Goal: Information Seeking & Learning: Learn about a topic

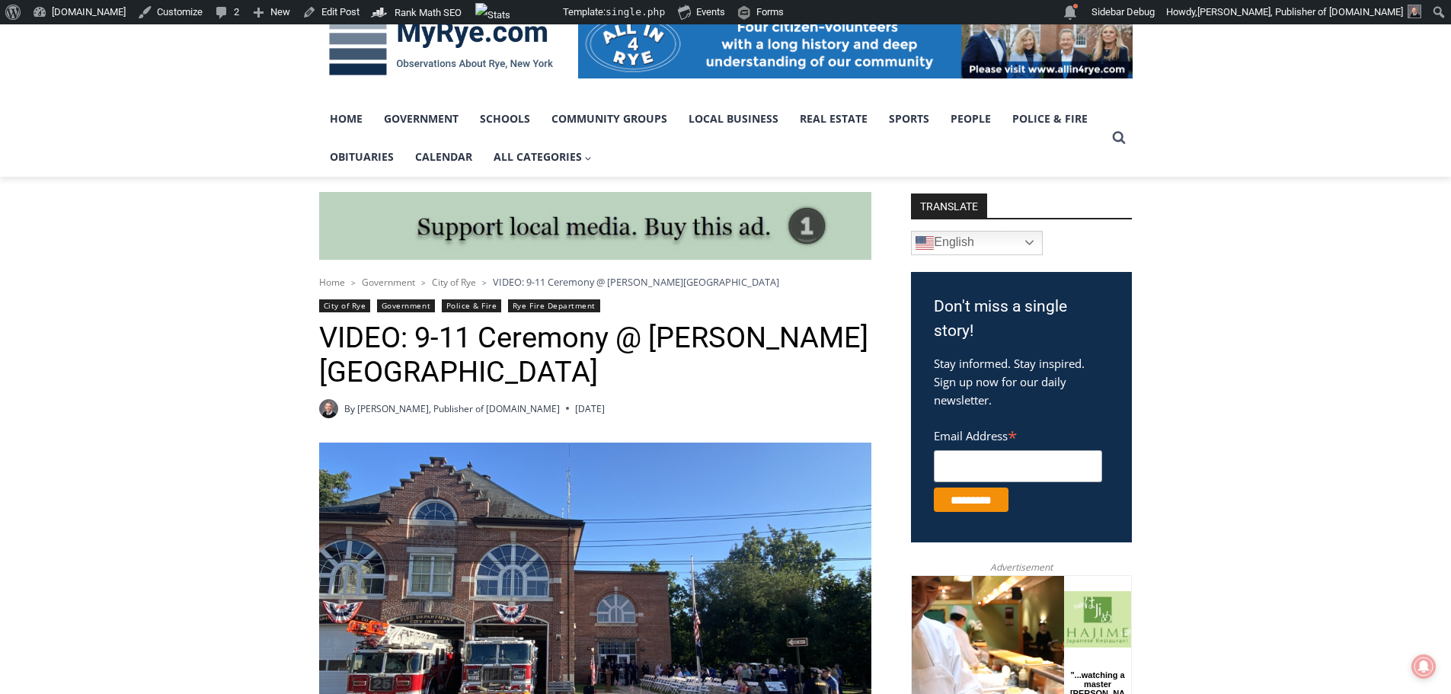
scroll to position [229, 0]
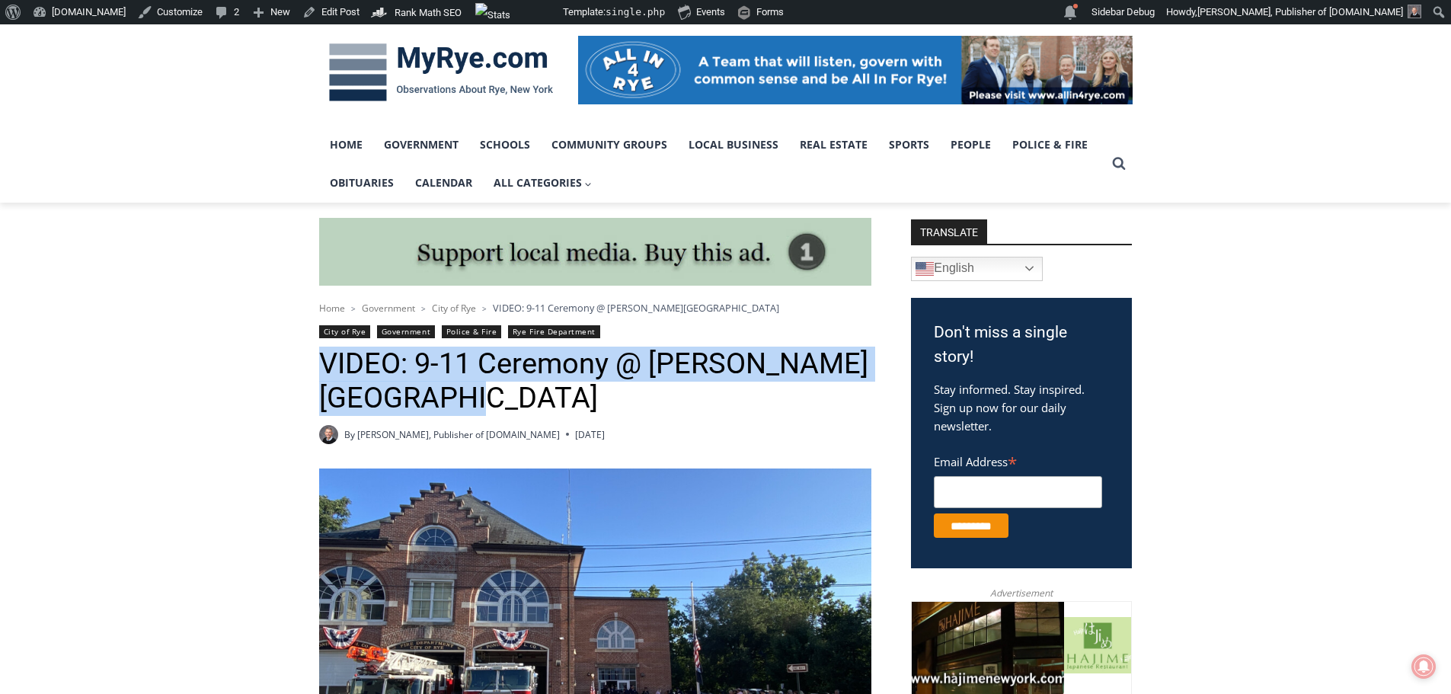
drag, startPoint x: 323, startPoint y: 360, endPoint x: 456, endPoint y: 399, distance: 138.1
click at [456, 399] on h1 "VIDEO: 9-11 Ceremony @ Rye FD Locust Avenue HQ" at bounding box center [595, 381] width 552 height 69
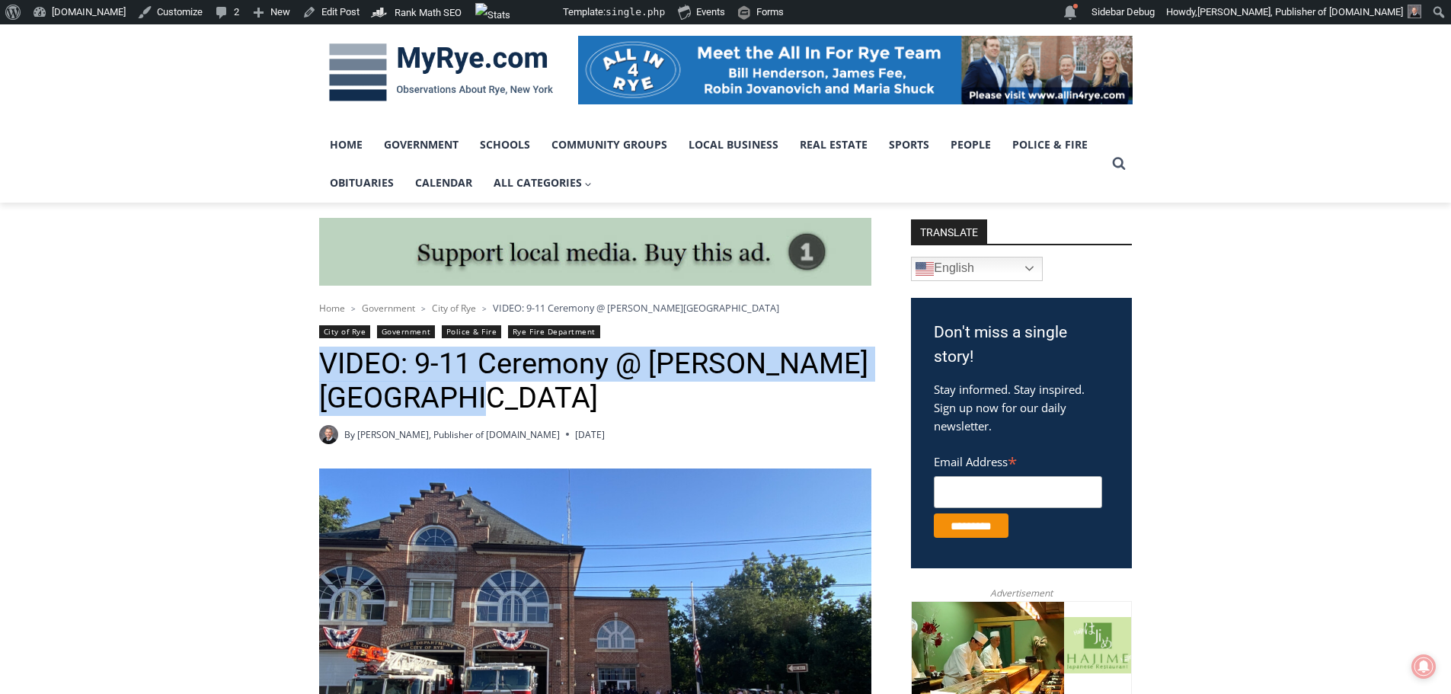
copy h1 "VIDEO: 9-11 Ceremony @ Rye FD Locust Avenue HQ"
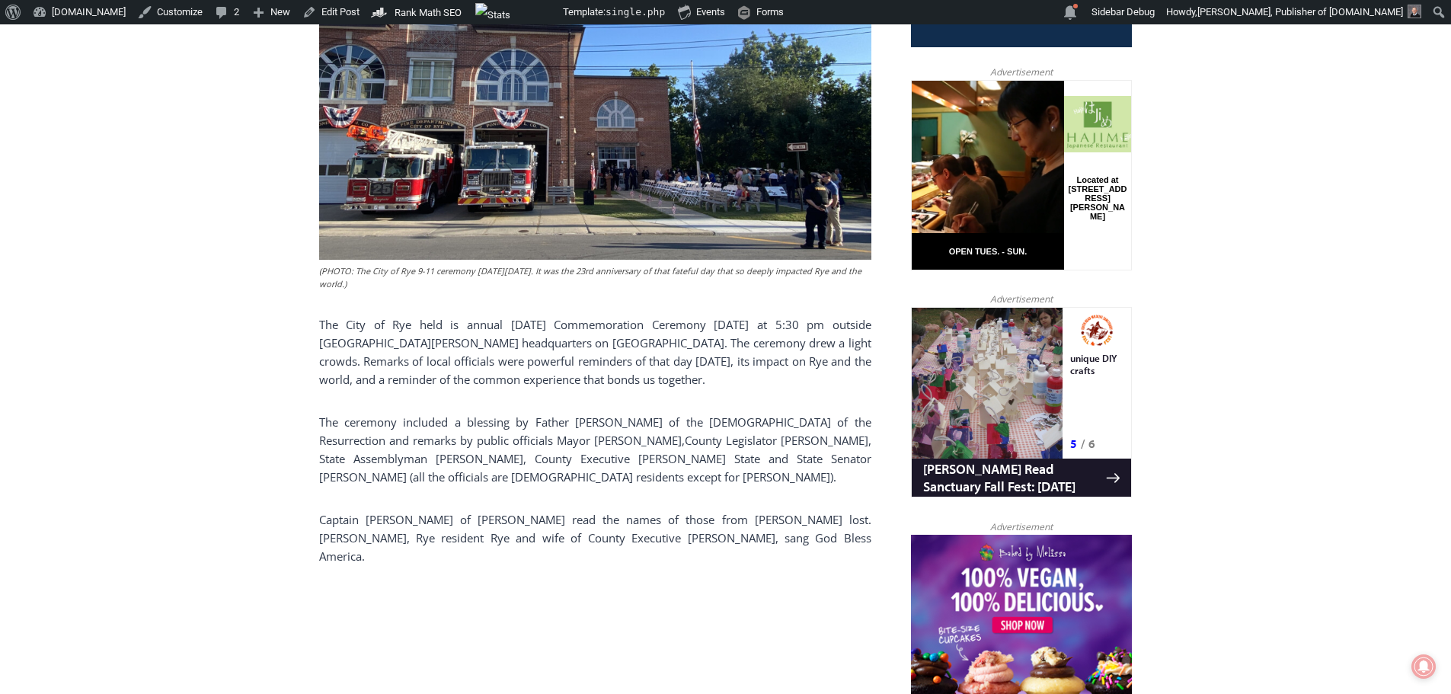
scroll to position [838, 0]
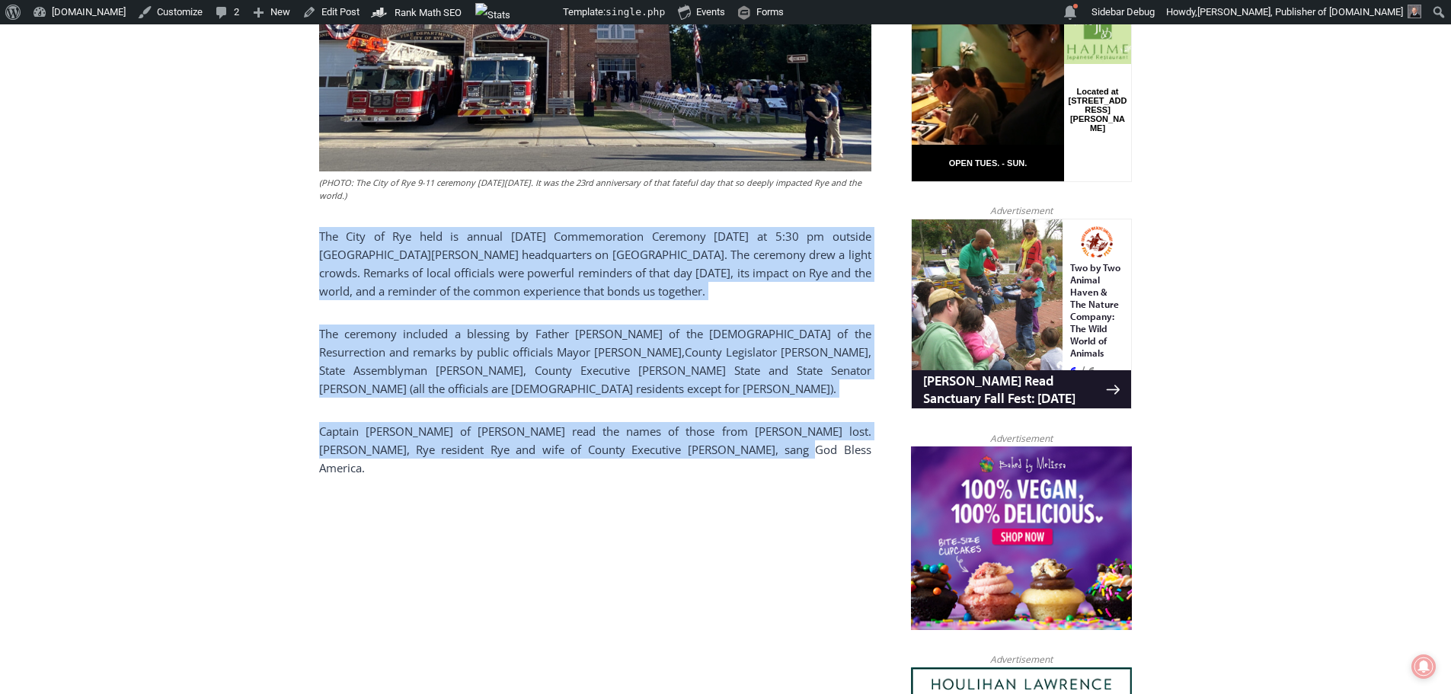
drag, startPoint x: 708, startPoint y: 449, endPoint x: 292, endPoint y: 235, distance: 467.8
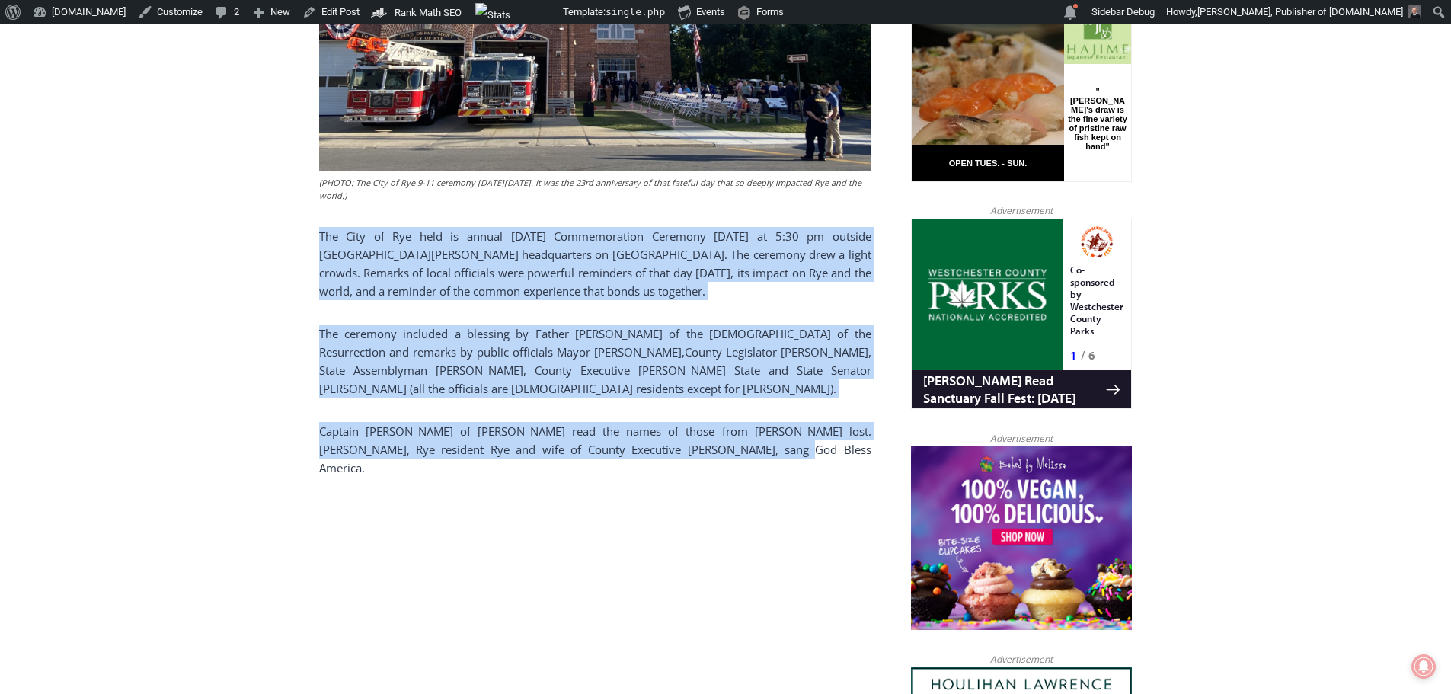
copy div "The City of Rye held is annual September 11th Commemoration Ceremony on Wednesd…"
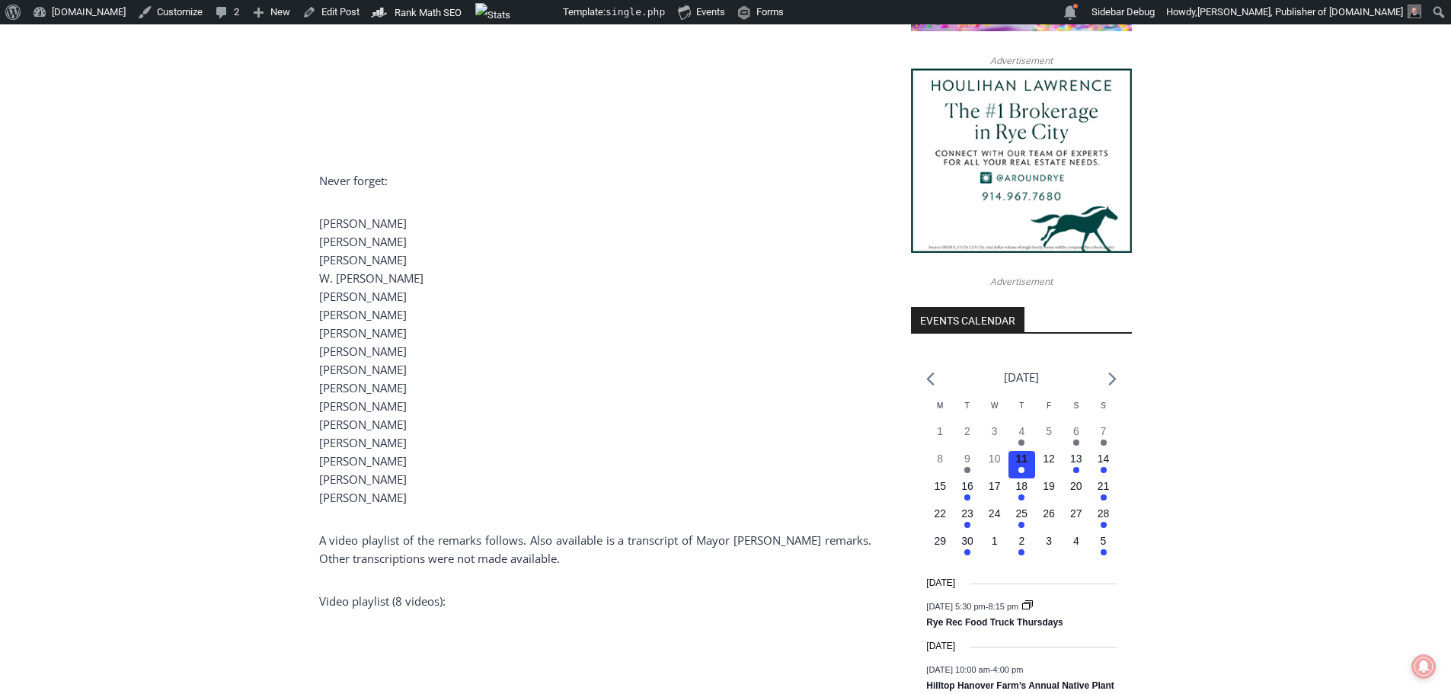
scroll to position [1447, 0]
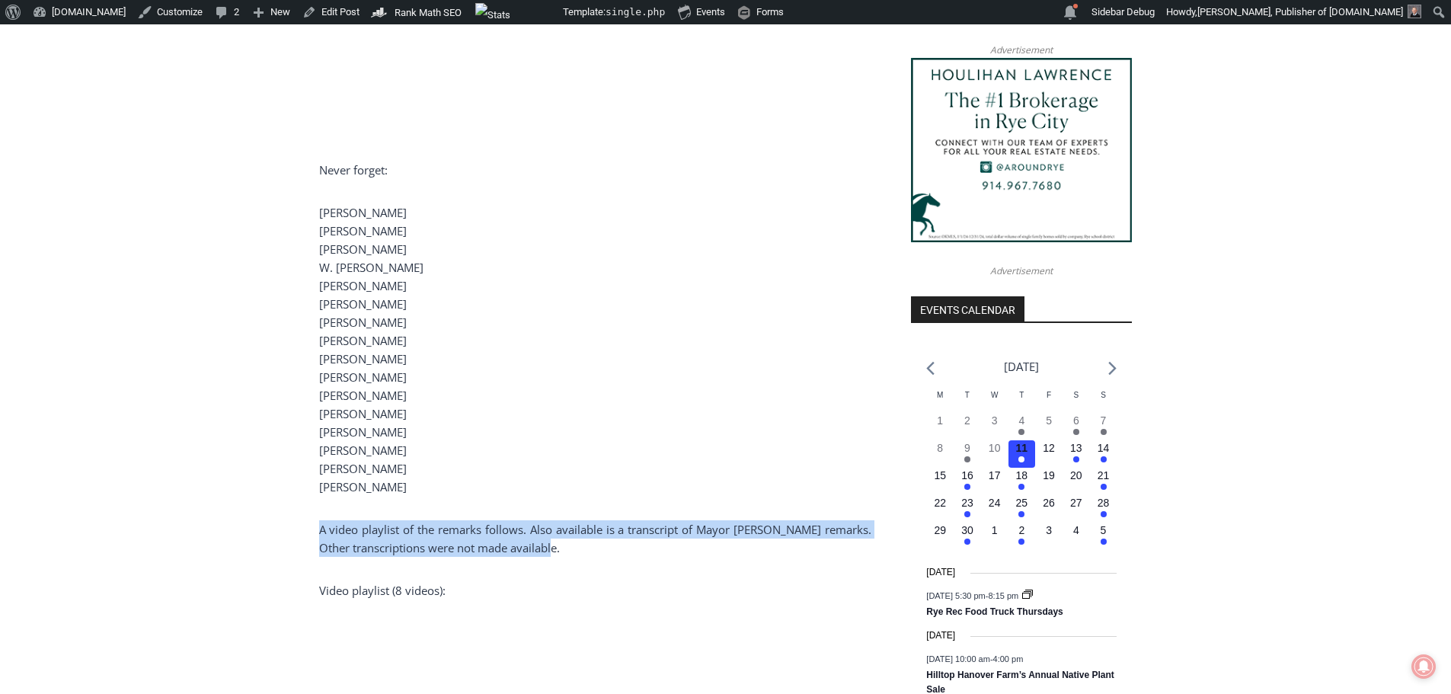
drag, startPoint x: 594, startPoint y: 533, endPoint x: 293, endPoint y: 516, distance: 302.1
click at [616, 532] on p "A video playlist of the remarks follows. Also available is a transcript of Mayo…" at bounding box center [595, 538] width 552 height 37
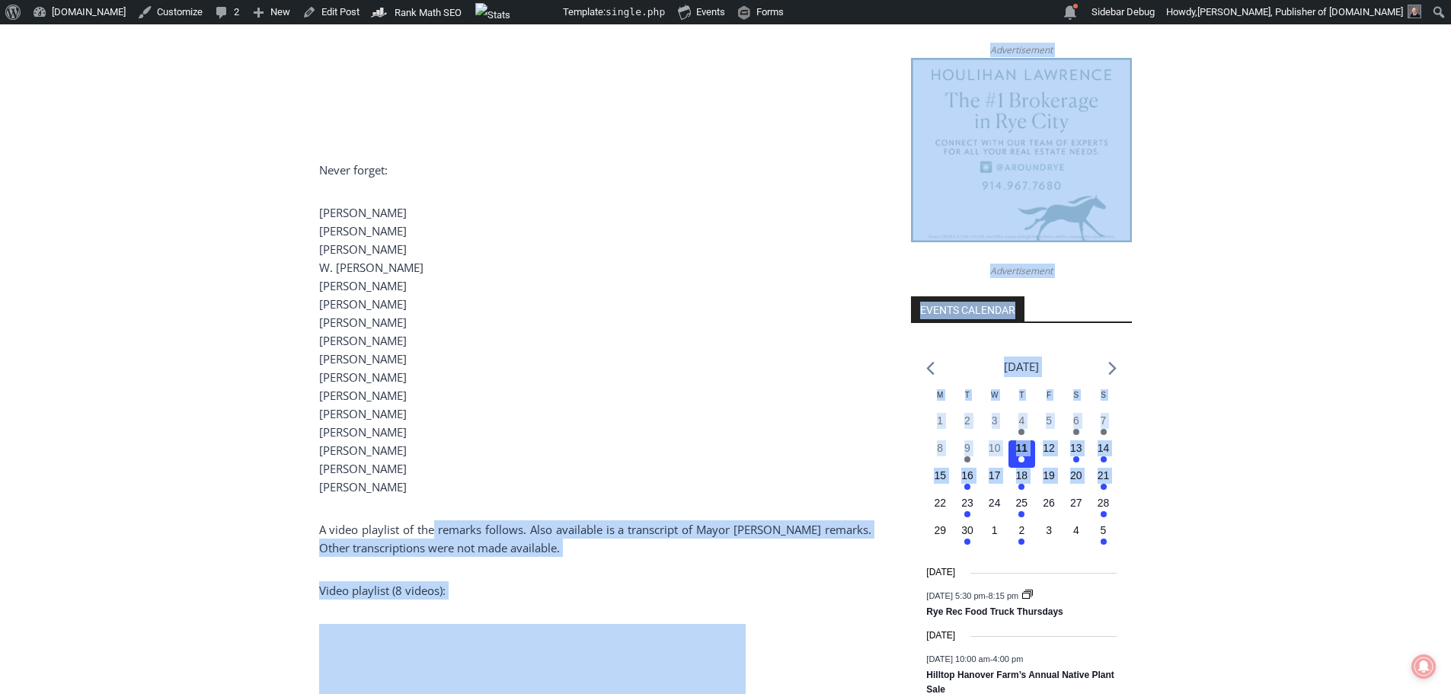
drag, startPoint x: 904, startPoint y: 515, endPoint x: 435, endPoint y: 514, distance: 469.3
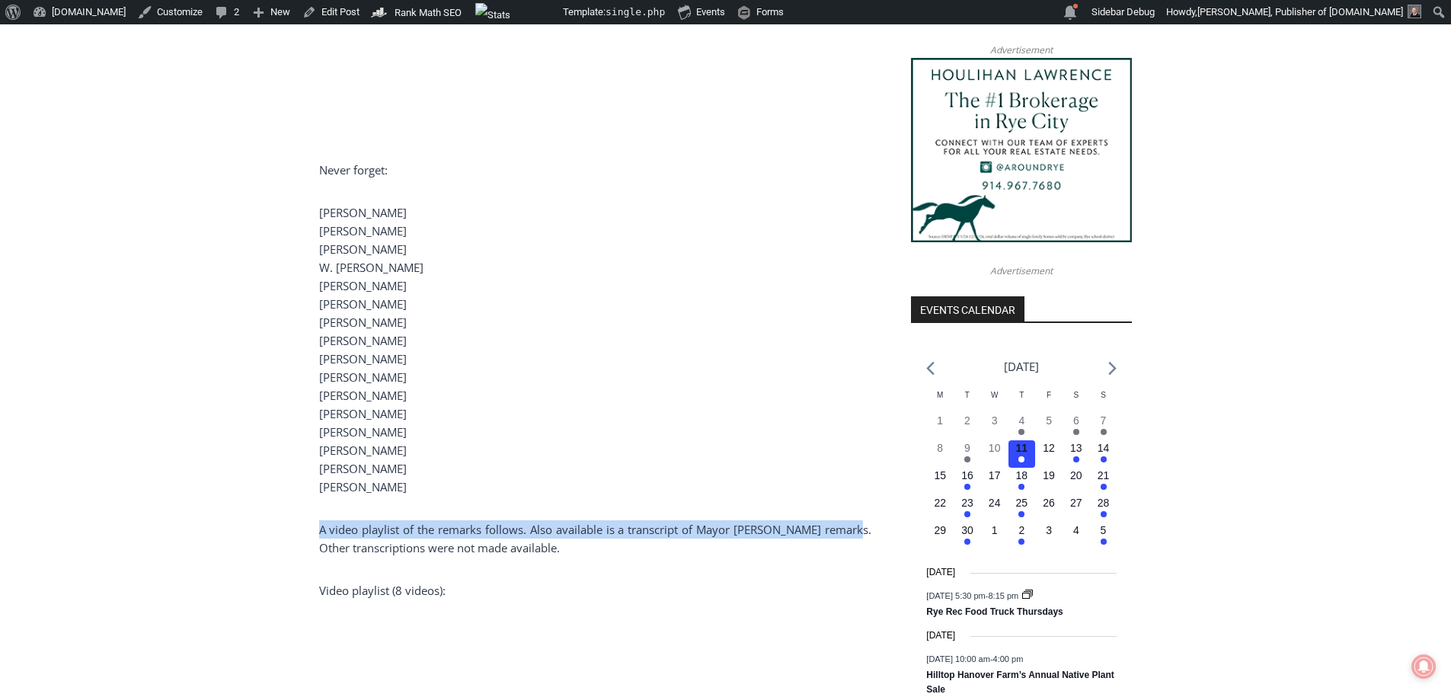
drag, startPoint x: 319, startPoint y: 507, endPoint x: 875, endPoint y: 509, distance: 555.4
copy p "A video playlist of the remarks follows. Also available is a transcript of Mayo…"
drag, startPoint x: 405, startPoint y: 466, endPoint x: 321, endPoint y: 199, distance: 280.2
click at [321, 203] on p "Thomas Crotty Benjamin Fisher Yugi Goya W. Ward Haynes Takashi Kinoshita Gary E…" at bounding box center [595, 349] width 552 height 293
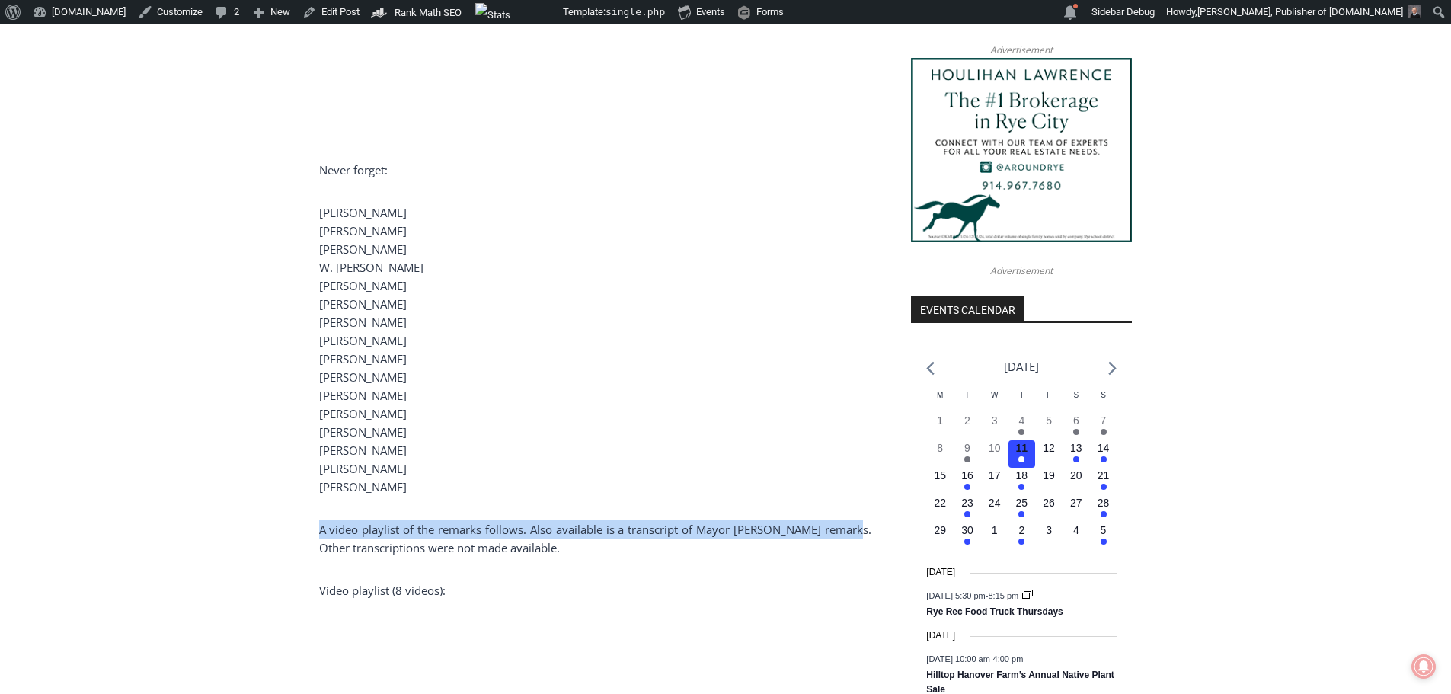
drag, startPoint x: 321, startPoint y: 155, endPoint x: 426, endPoint y: 459, distance: 322.1
click at [431, 464] on div "(PHOTO: The City of Rye 9-11 ceremony on Wednesday, September 11, 2024. It was …" at bounding box center [595, 511] width 552 height 2523
copy div "Never forget: Thomas Crotty Benjamin Fisher Yugi Goya W. Ward Haynes Takashi Ki…"
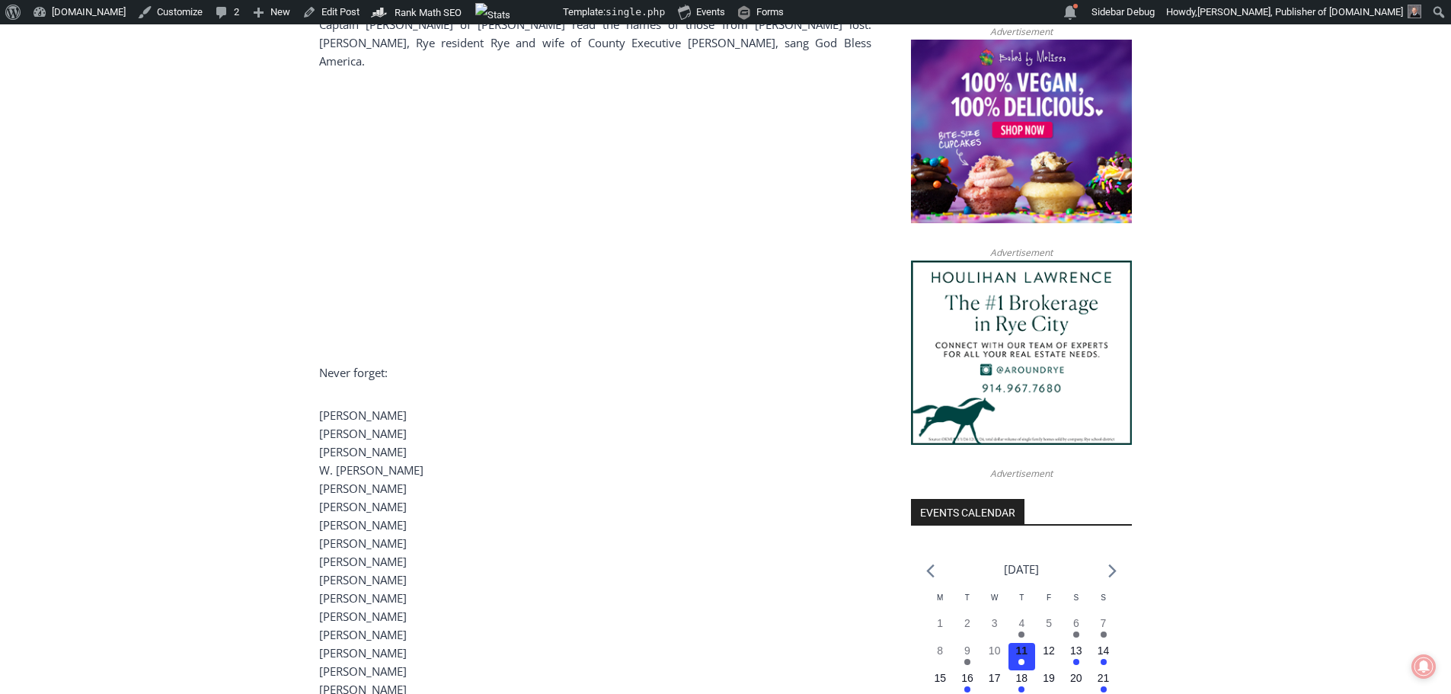
scroll to position [1067, 0]
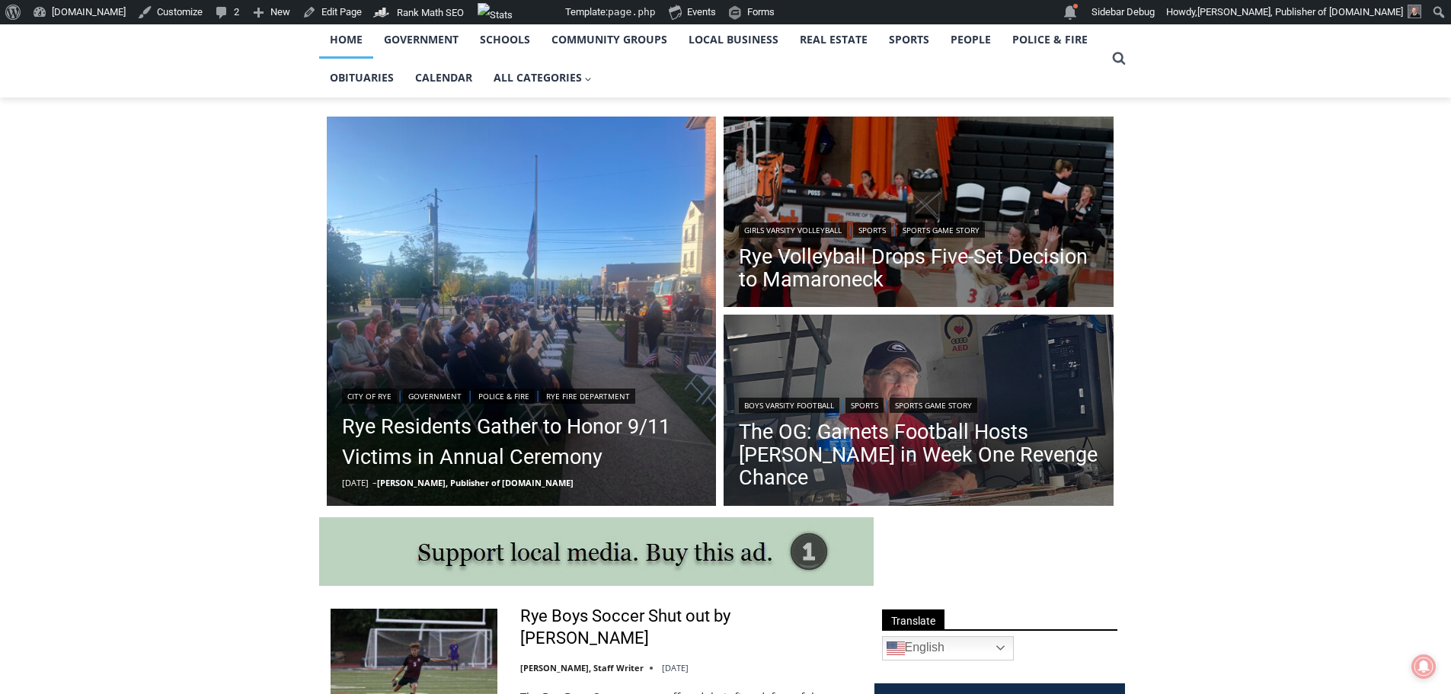
scroll to position [381, 0]
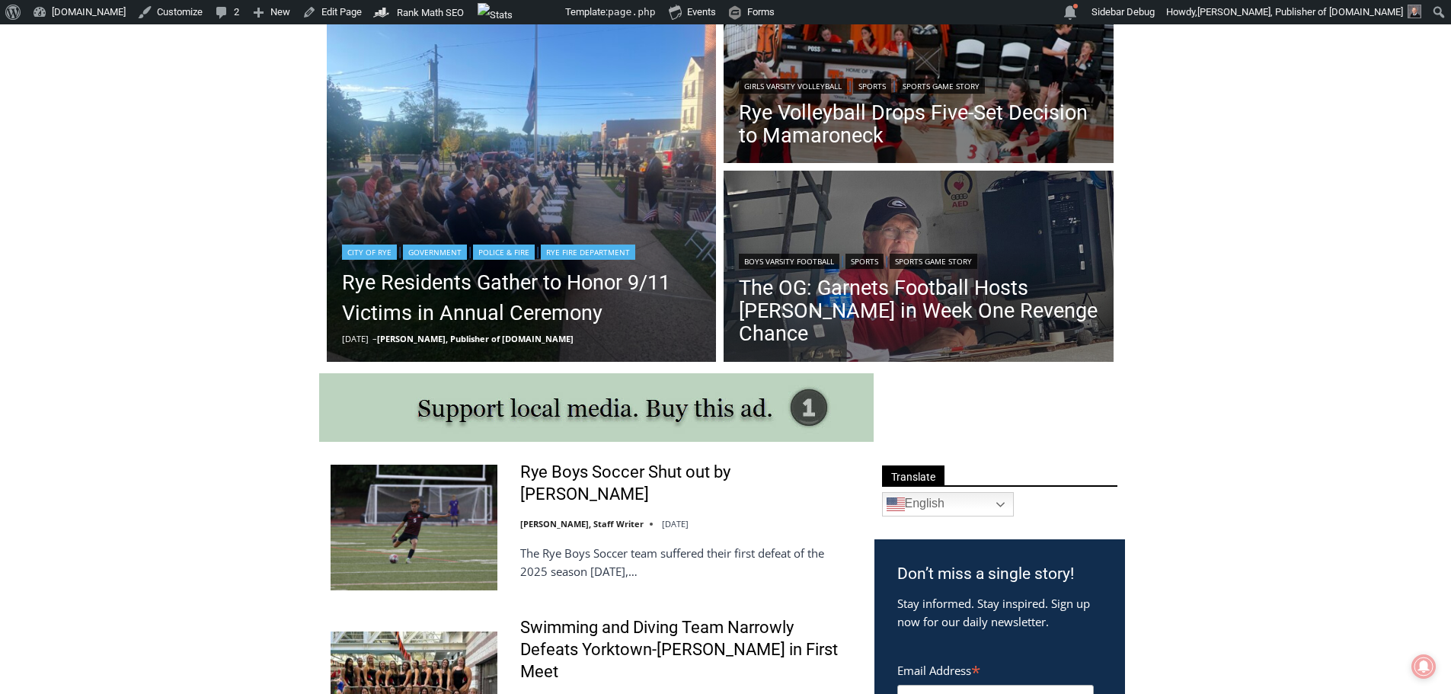
scroll to position [457, 0]
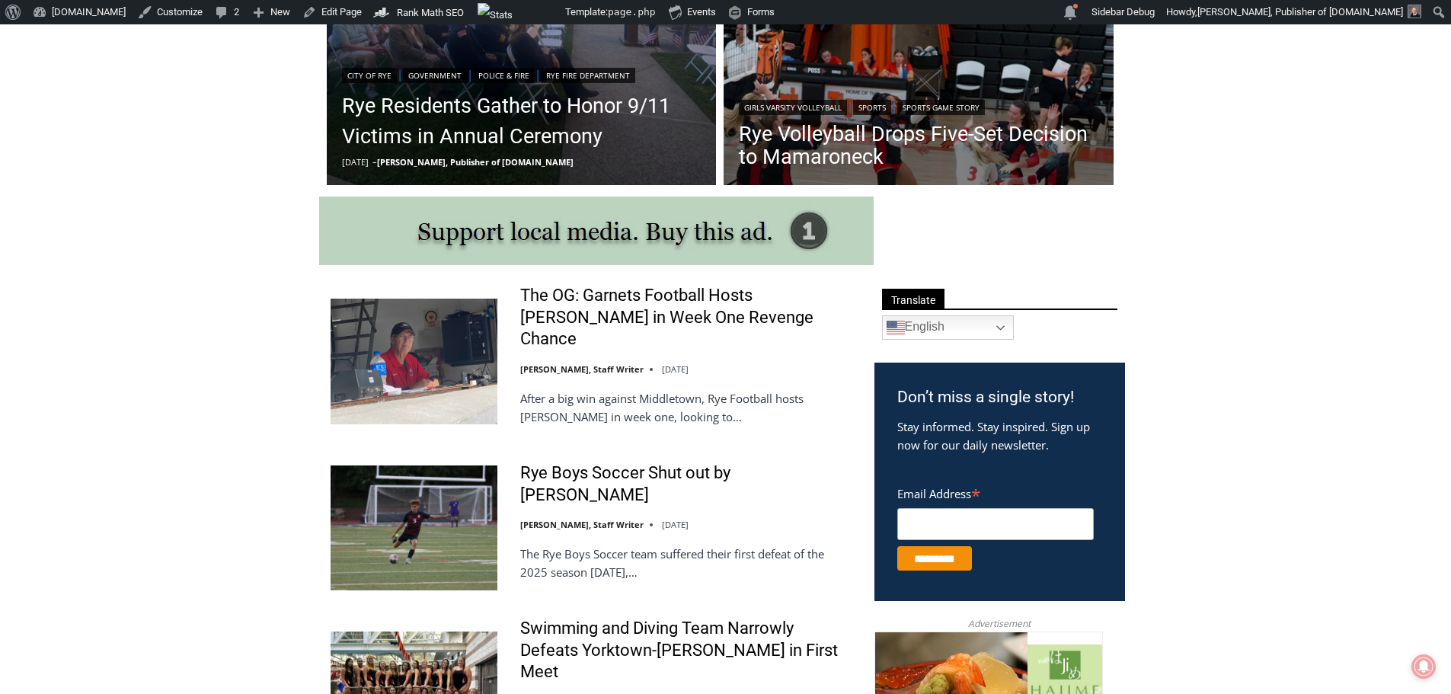
scroll to position [887, 0]
